Goal: Information Seeking & Learning: Learn about a topic

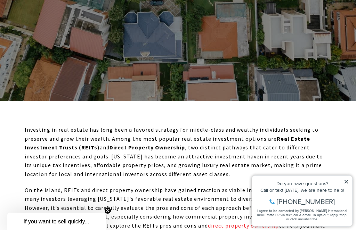
scroll to position [182, 0]
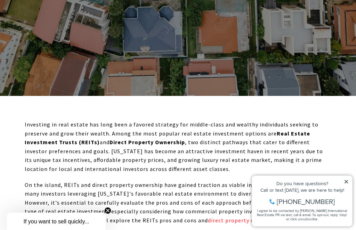
click at [344, 183] on icon at bounding box center [345, 181] width 3 height 3
click at [343, 179] on icon at bounding box center [345, 181] width 5 height 5
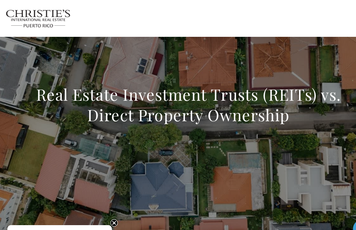
scroll to position [0, 0]
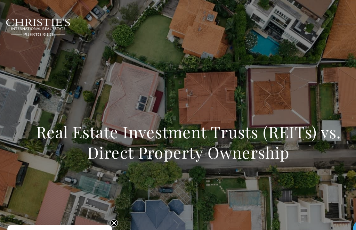
click at [30, 18] on img at bounding box center [36, 25] width 62 height 17
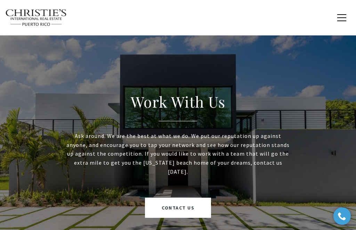
scroll to position [1824, 0]
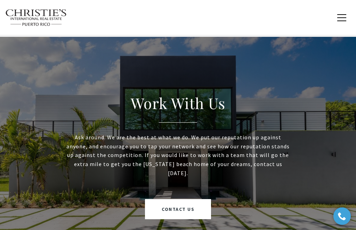
click at [300, 188] on div "Work With Us Ask around. We are the best at what we do. We put our reputation u…" at bounding box center [178, 156] width 260 height 239
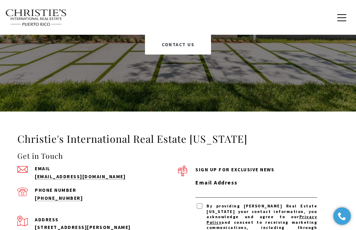
scroll to position [1982, 0]
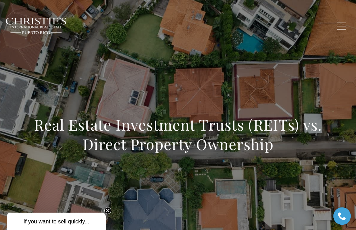
click at [338, 26] on span "button" at bounding box center [341, 26] width 9 height 1
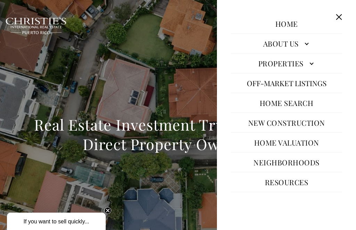
click at [54, 62] on div "Real Estate Investment Trusts (REITs) vs. Direct Property Ownership" at bounding box center [178, 139] width 356 height 208
